Goal: Book appointment/travel/reservation

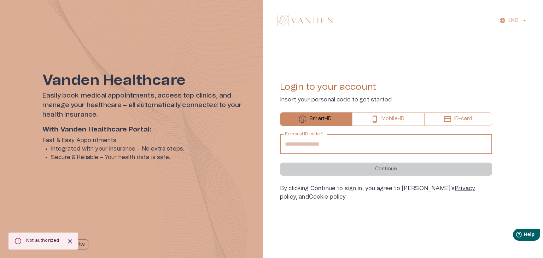
click at [311, 149] on input "Personal ID code   *" at bounding box center [386, 144] width 212 height 20
type input "**********"
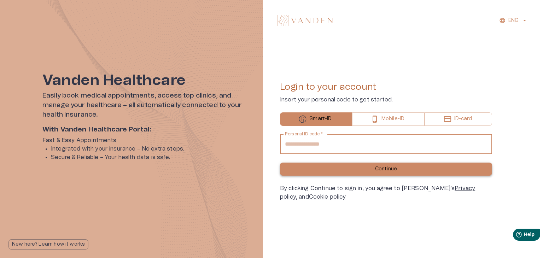
click at [351, 167] on button "Continue" at bounding box center [386, 169] width 212 height 13
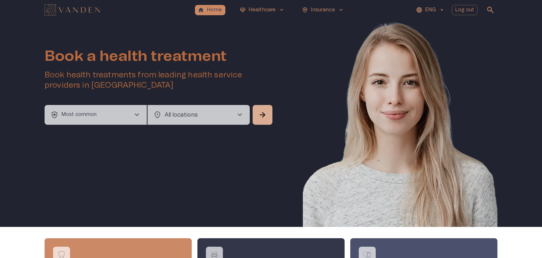
click at [105, 115] on button "health_and_safety Most common chevron_right" at bounding box center [96, 115] width 102 height 20
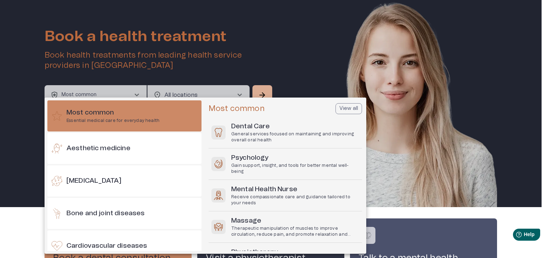
click at [276, 33] on div at bounding box center [271, 129] width 543 height 258
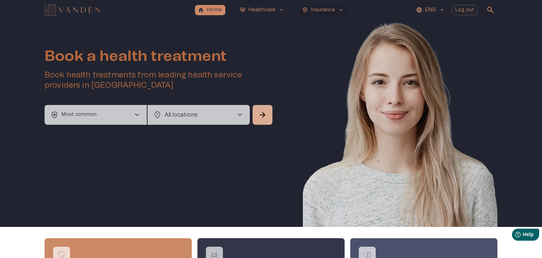
click at [322, 15] on button "health_and_safety Insurance keyboard_arrow_down" at bounding box center [323, 10] width 48 height 10
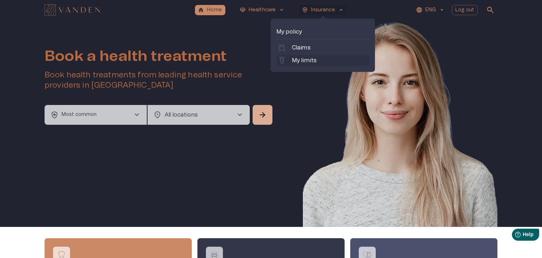
click at [311, 63] on p "My limits" at bounding box center [304, 60] width 25 height 8
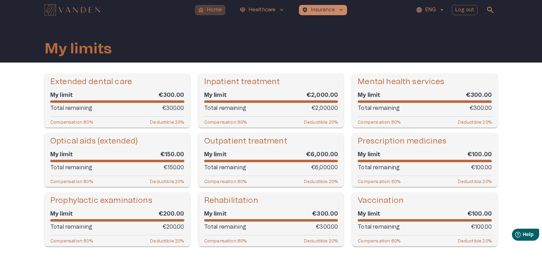
click at [219, 8] on p "Home" at bounding box center [214, 9] width 15 height 7
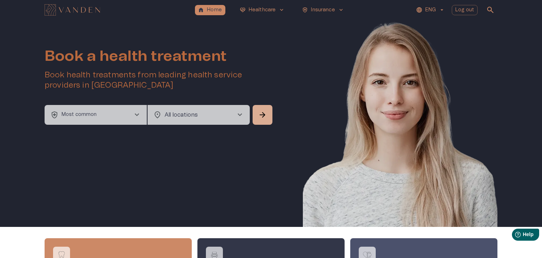
click at [92, 110] on button "health_and_safety Most common chevron_right" at bounding box center [96, 115] width 102 height 20
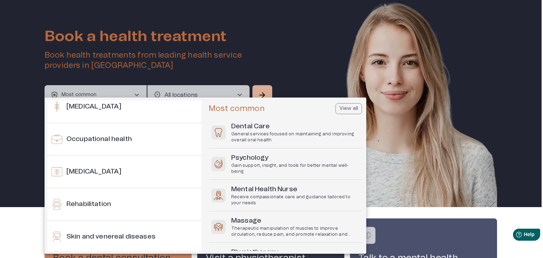
scroll to position [598, 0]
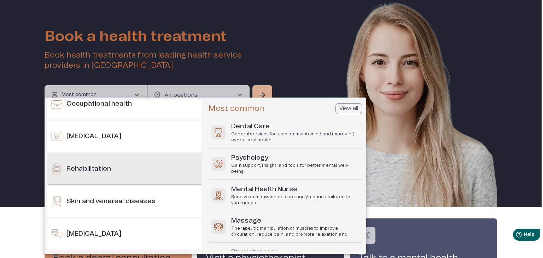
click at [92, 167] on h6 "Rehabilitation" at bounding box center [89, 169] width 45 height 10
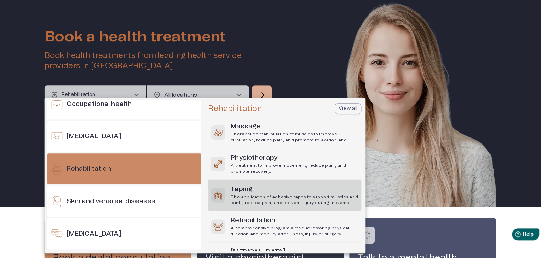
scroll to position [57, 0]
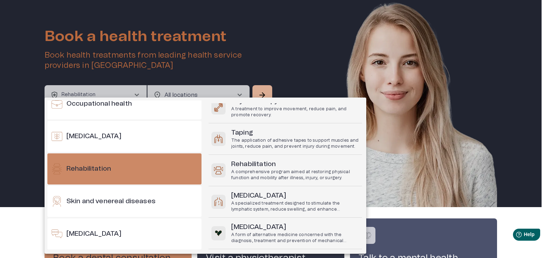
click at [231, 90] on div at bounding box center [271, 129] width 543 height 258
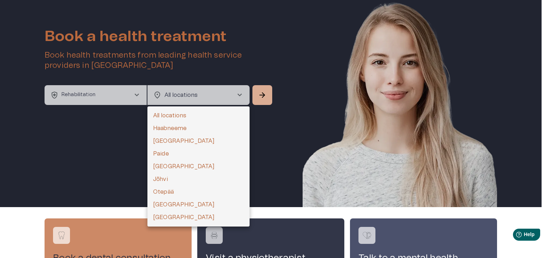
click at [185, 88] on body "home Home [MEDICAL_DATA]_heart Healthcare keyboard_arrow_down health_and_safety…" at bounding box center [271, 109] width 543 height 258
click at [164, 216] on li "[GEOGRAPHIC_DATA]" at bounding box center [199, 217] width 102 height 13
type input "**********"
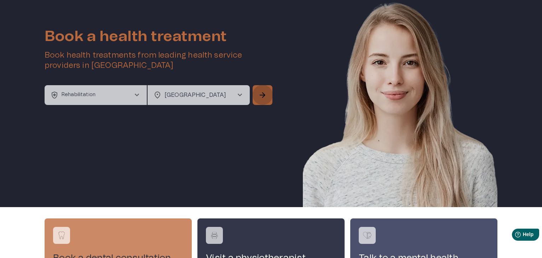
click at [265, 98] on span "arrow_forward" at bounding box center [262, 95] width 8 height 8
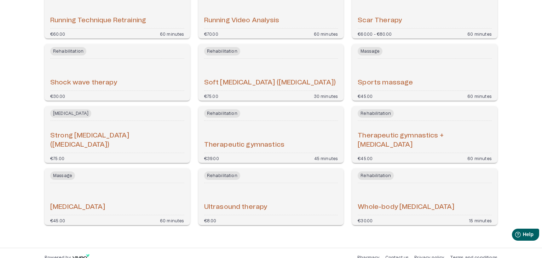
scroll to position [934, 0]
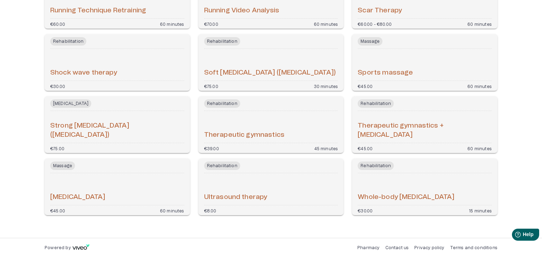
click at [375, 203] on div "Rehabilitation Whole-body [MEDICAL_DATA] €30.00 15 minutes" at bounding box center [424, 187] width 145 height 57
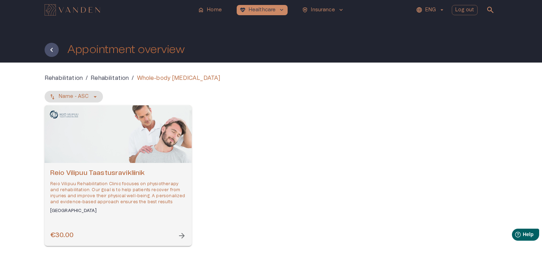
click at [97, 107] on div "Open selected supplier available booking dates" at bounding box center [118, 134] width 147 height 58
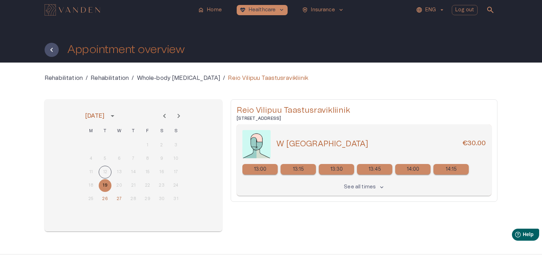
click at [120, 182] on div "18 19 20 21 22 23 24" at bounding box center [133, 185] width 113 height 13
click at [103, 199] on button "26" at bounding box center [105, 199] width 13 height 13
